Goal: Task Accomplishment & Management: Complete application form

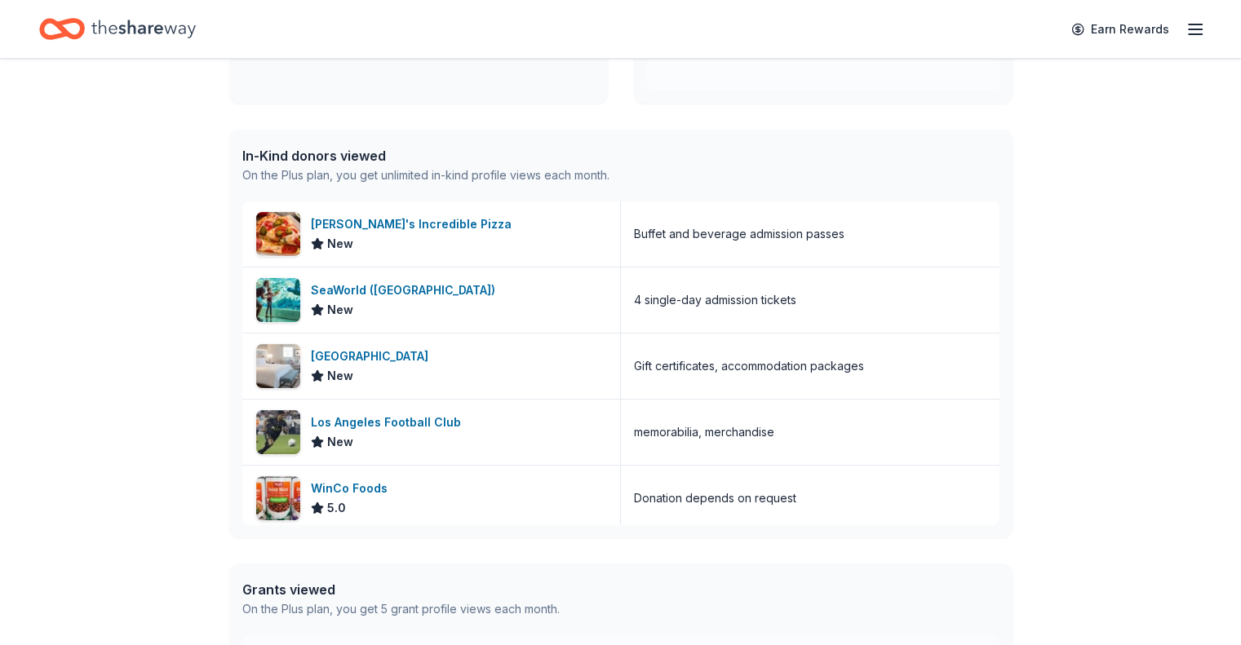
scroll to position [361, 0]
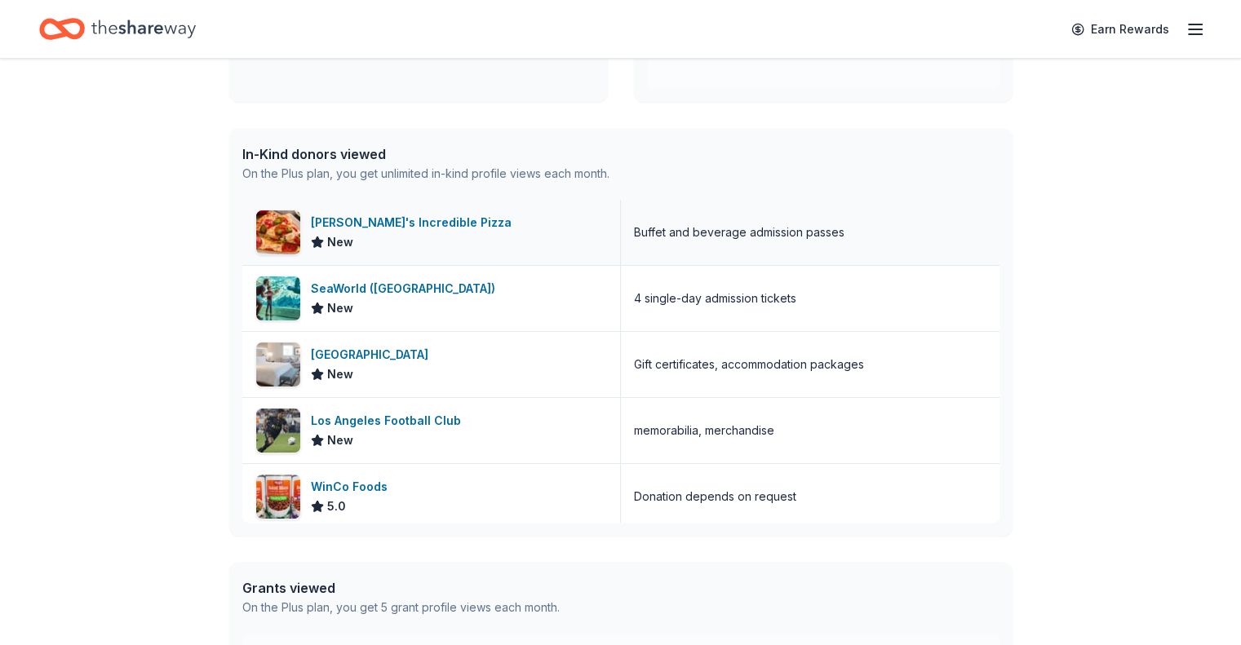
click at [424, 220] on div "John's Incredible Pizza" at bounding box center [414, 223] width 207 height 20
click at [401, 286] on div "SeaWorld ([GEOGRAPHIC_DATA])" at bounding box center [406, 289] width 191 height 20
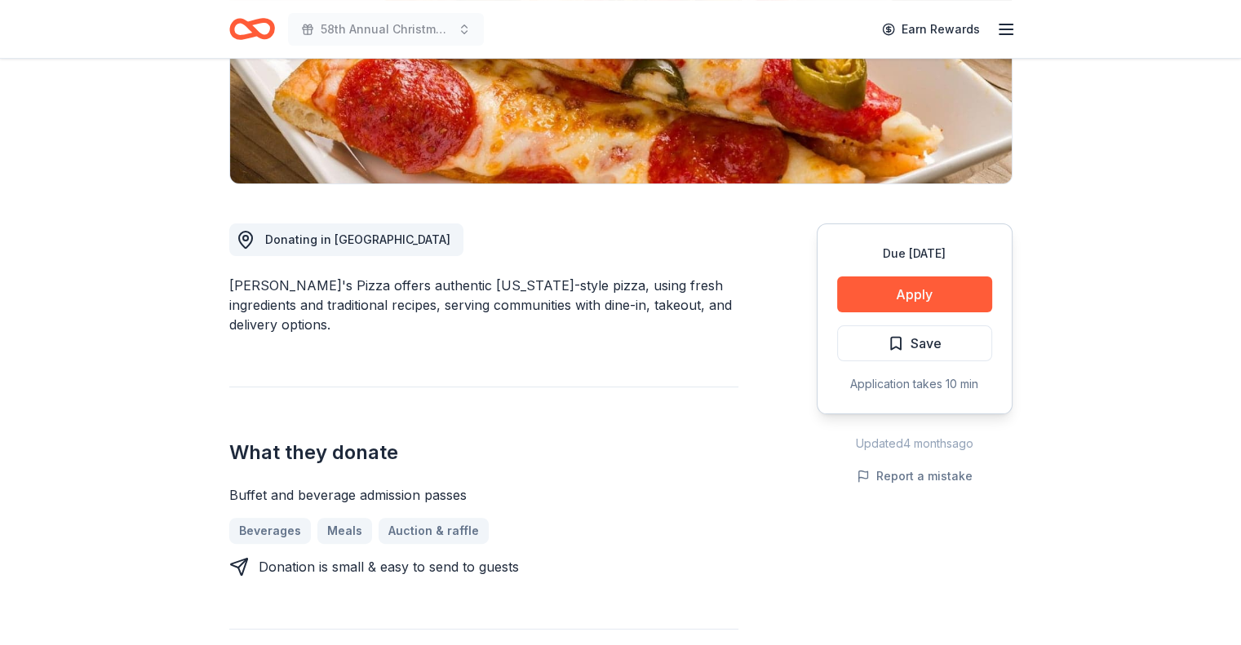
scroll to position [335, 0]
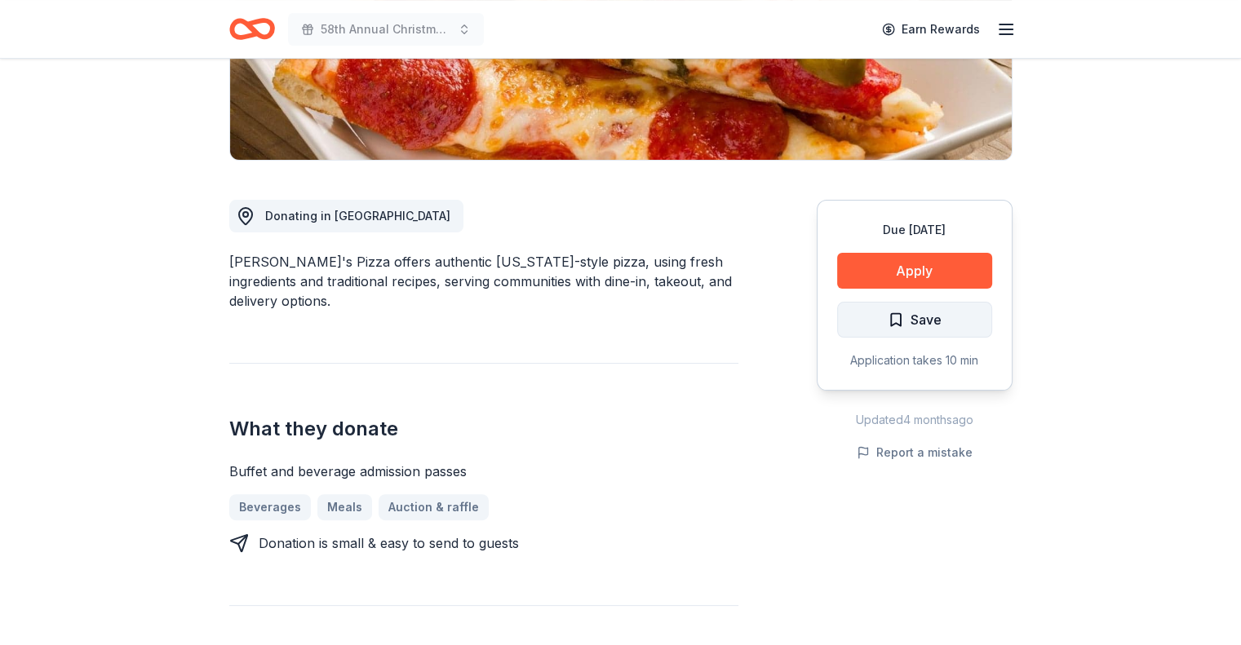
click at [898, 311] on span "Save" at bounding box center [915, 319] width 54 height 21
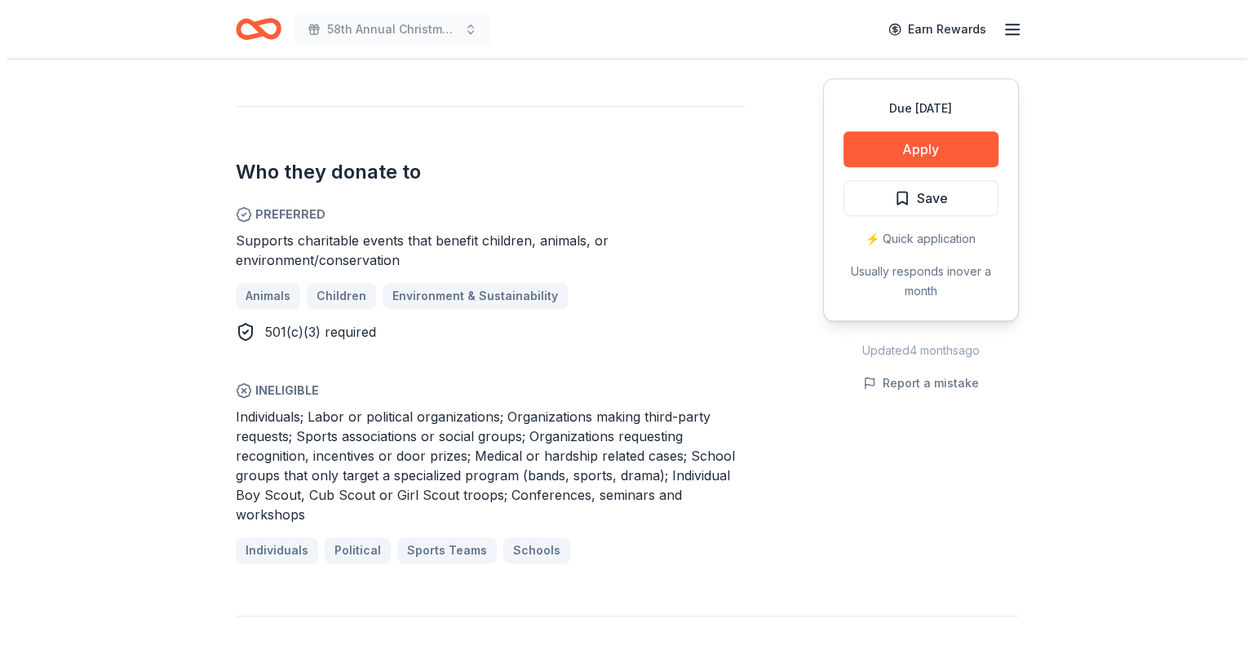
scroll to position [872, 0]
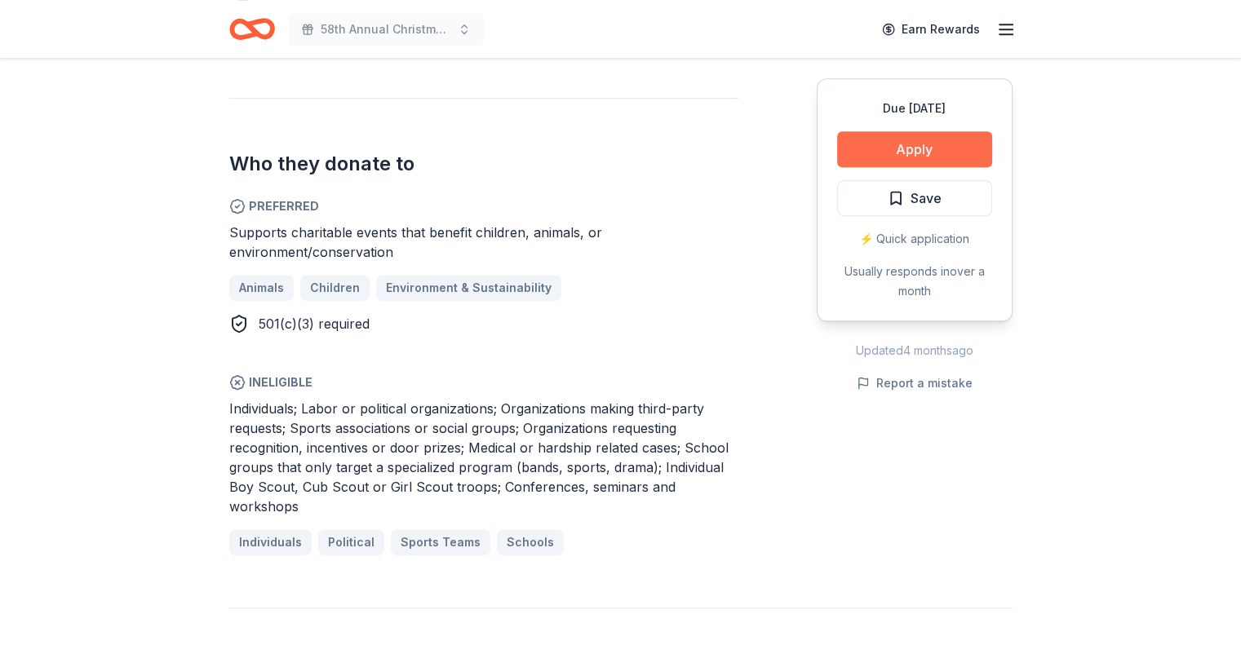
click at [925, 144] on button "Apply" at bounding box center [914, 149] width 155 height 36
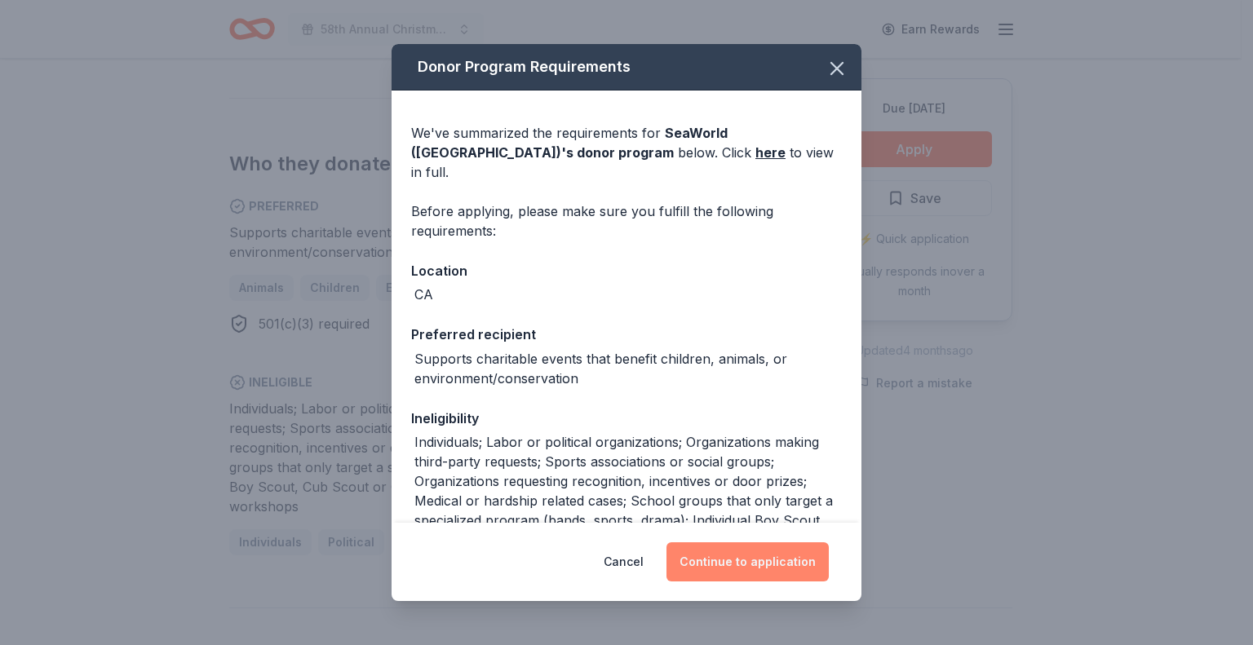
click at [751, 560] on button "Continue to application" at bounding box center [748, 562] width 162 height 39
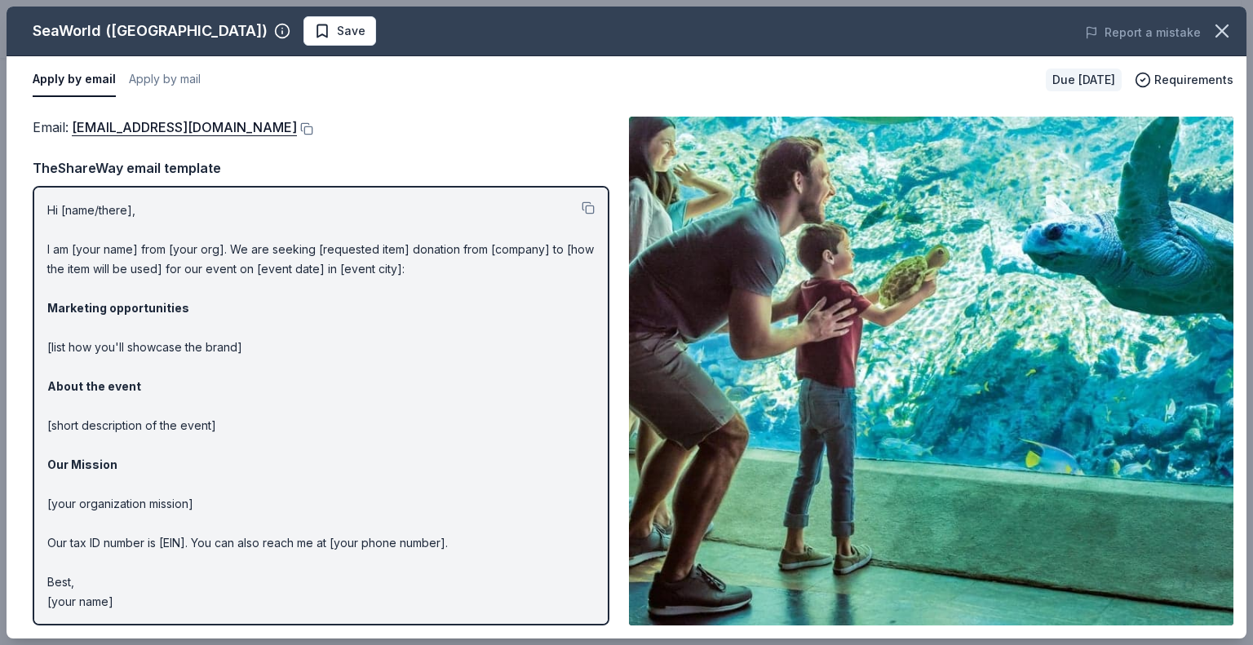
drag, startPoint x: 191, startPoint y: 201, endPoint x: 66, endPoint y: 251, distance: 134.4
click at [66, 251] on p "Hi [name/there], I am [your name] from [your org]. We are seeking [requested it…" at bounding box center [321, 406] width 548 height 411
click at [47, 201] on p "Hi [name/there], I am [your name] from [your org]. We are seeking [requested it…" at bounding box center [321, 406] width 548 height 411
drag, startPoint x: 47, startPoint y: 199, endPoint x: 375, endPoint y: 224, distance: 329.0
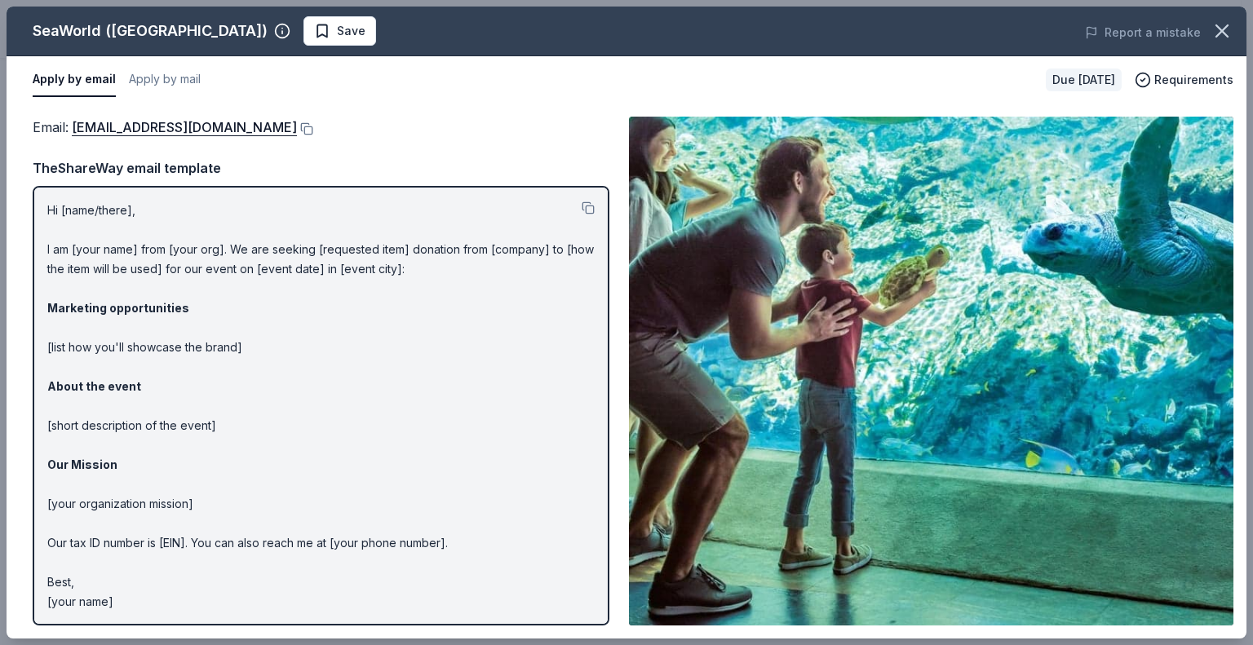
click at [288, 275] on p "Hi [name/there], I am [your name] from [your org]. We are seeking [requested it…" at bounding box center [321, 406] width 548 height 411
